Goal: Navigation & Orientation: Find specific page/section

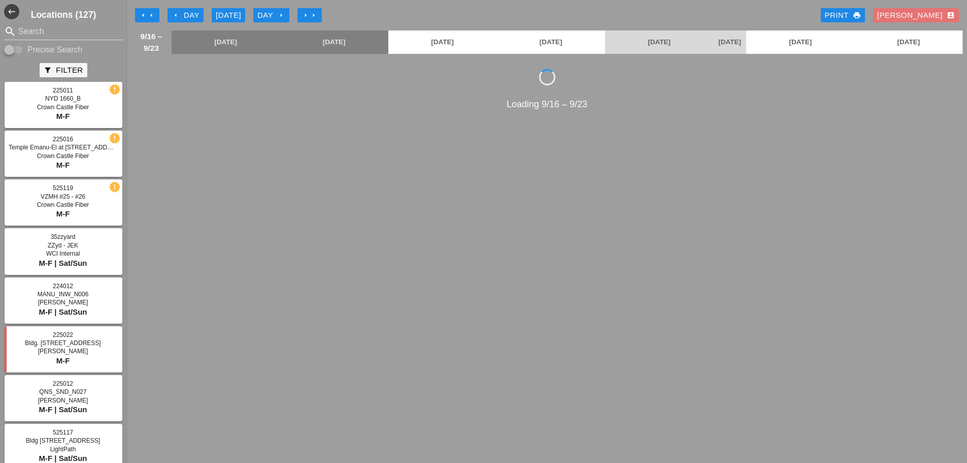
click at [284, 13] on icon "arrow_right" at bounding box center [281, 15] width 8 height 8
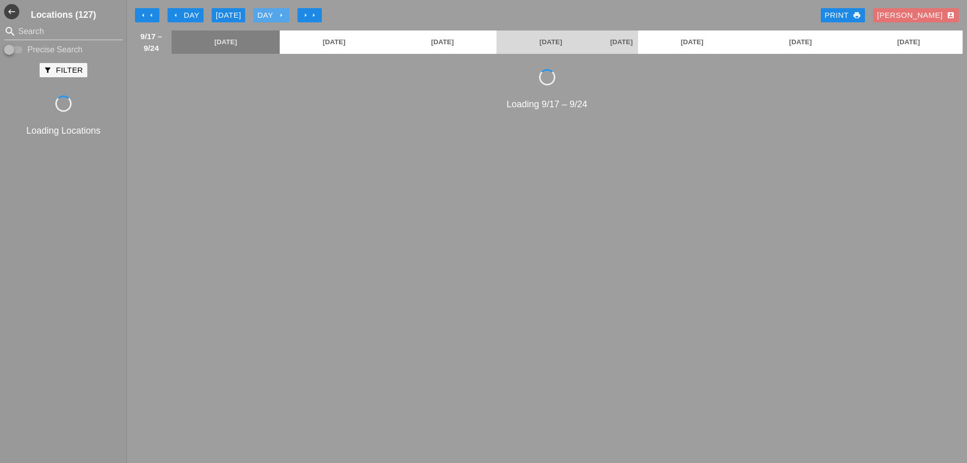
click at [284, 13] on icon "arrow_right" at bounding box center [281, 15] width 8 height 8
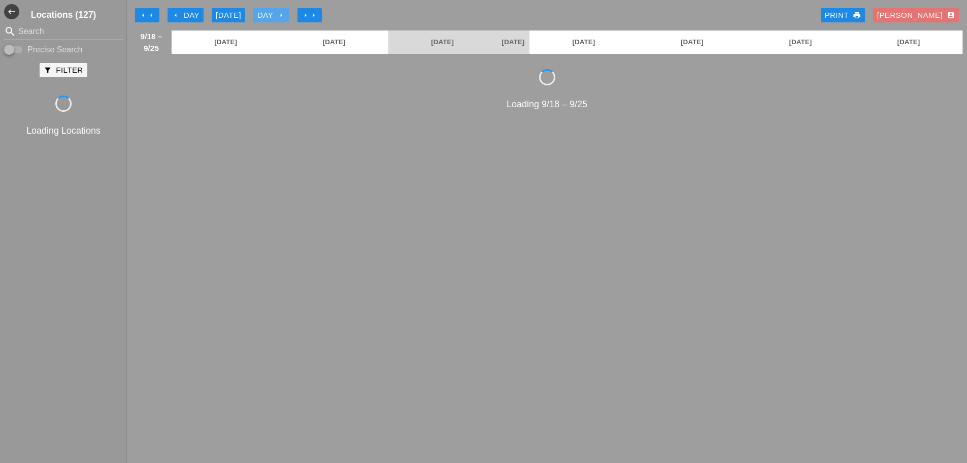
click at [284, 13] on icon "arrow_right" at bounding box center [281, 15] width 8 height 8
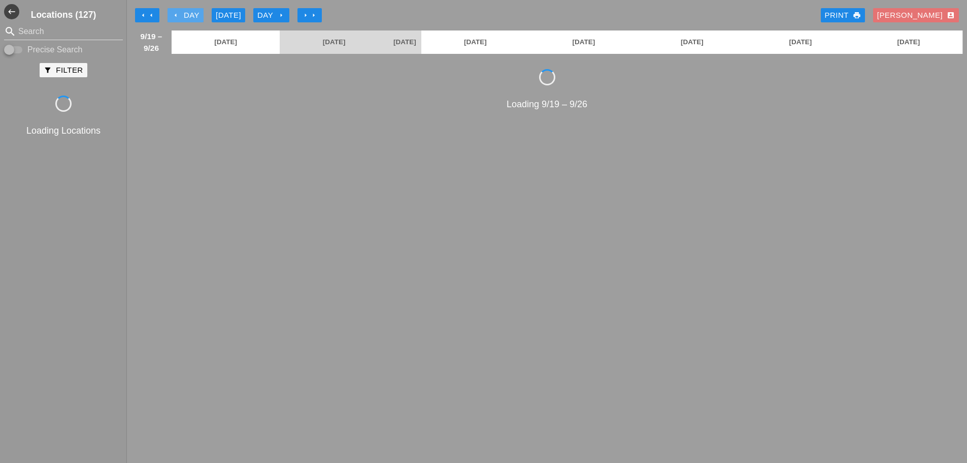
click at [189, 14] on div "arrow_left Day" at bounding box center [186, 16] width 28 height 12
